Goal: Find specific page/section: Find specific page/section

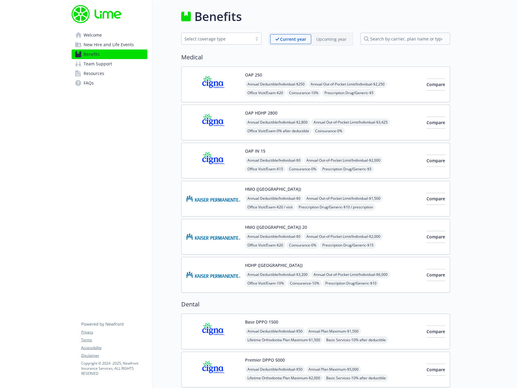
click at [275, 55] on h2 "Medical" at bounding box center [315, 57] width 269 height 9
click at [331, 61] on h2 "Medical" at bounding box center [315, 57] width 269 height 9
